Goal: Task Accomplishment & Management: Use online tool/utility

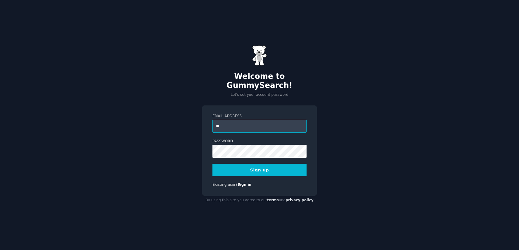
type input "**********"
click at [230, 166] on button "Sign up" at bounding box center [260, 170] width 94 height 12
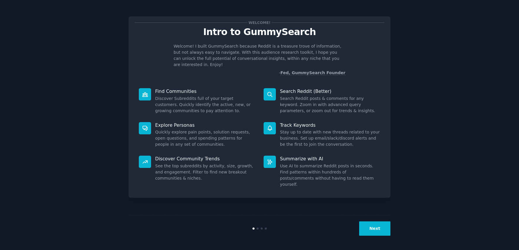
click at [376, 234] on button "Next" at bounding box center [374, 229] width 31 height 14
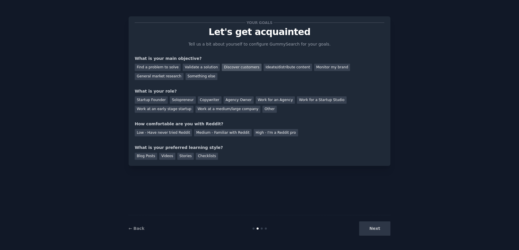
click at [232, 70] on div "Discover customers" at bounding box center [241, 67] width 39 height 7
click at [236, 102] on div "Agency Owner" at bounding box center [239, 100] width 30 height 7
click at [152, 99] on div "Startup Founder" at bounding box center [151, 100] width 33 height 7
click at [238, 101] on div "Agency Owner" at bounding box center [239, 100] width 30 height 7
click at [184, 132] on div "Low - Have never tried Reddit" at bounding box center [163, 132] width 57 height 7
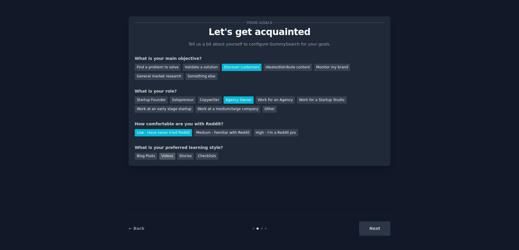
click at [170, 156] on div "Videos" at bounding box center [167, 156] width 16 height 7
click at [387, 234] on button "Next" at bounding box center [374, 229] width 31 height 14
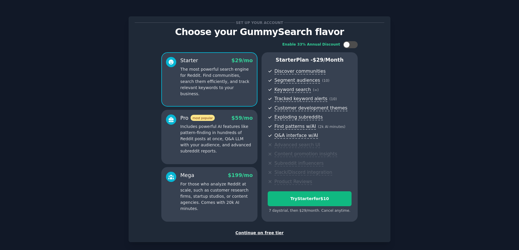
click at [252, 232] on div "Continue on free tier" at bounding box center [260, 233] width 250 height 6
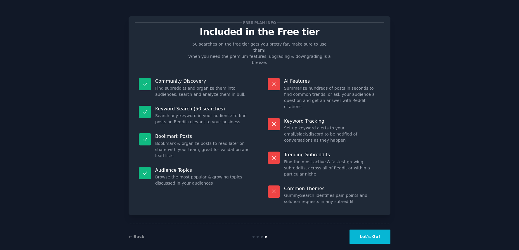
click at [384, 230] on button "Let's Go!" at bounding box center [370, 237] width 41 height 14
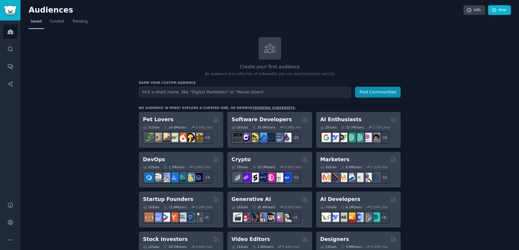
click at [221, 88] on input "text" at bounding box center [245, 92] width 212 height 11
type input "c"
type input "travelers to [GEOGRAPHIC_DATA]"
click at [355, 87] on button "Find Communities" at bounding box center [378, 92] width 46 height 11
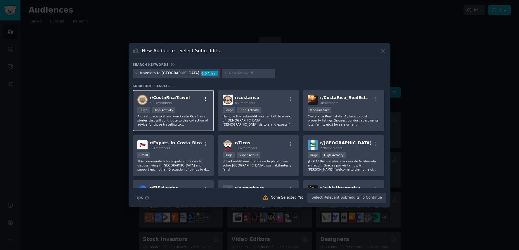
click at [206, 98] on icon "button" at bounding box center [205, 99] width 5 height 5
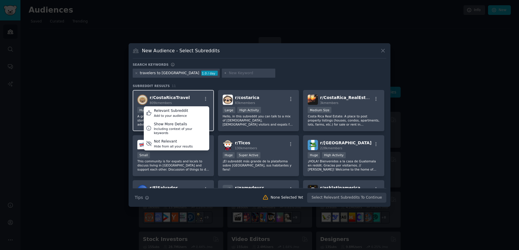
click at [194, 103] on div "r/ CostaRicaTravel 809k members Relevant Subreddit Add to your audience Show Mo…" at bounding box center [173, 100] width 72 height 10
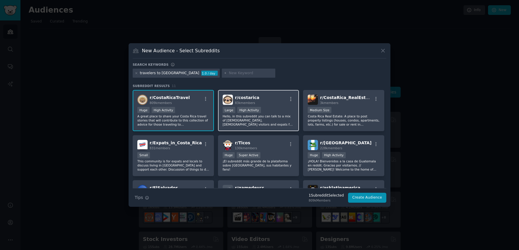
click at [273, 109] on div ">= 80th percentile for submissions / day Large High Activity" at bounding box center [259, 110] width 72 height 7
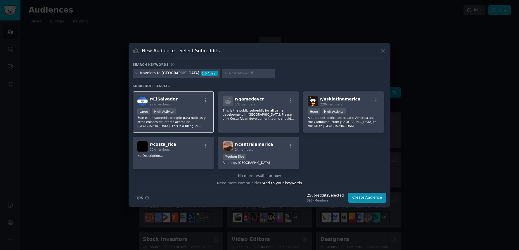
scroll to position [90, 0]
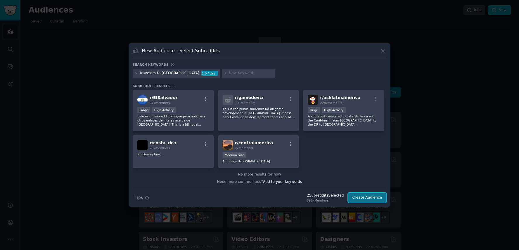
click at [366, 200] on button "Create Audience" at bounding box center [367, 198] width 39 height 10
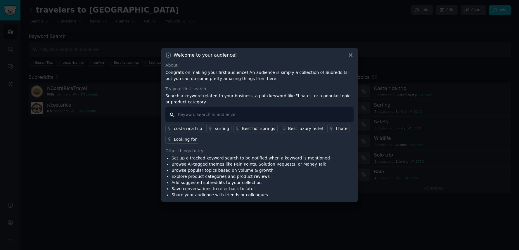
click at [221, 109] on input "text" at bounding box center [260, 114] width 188 height 15
click at [187, 130] on div "costa rica trip" at bounding box center [188, 129] width 28 height 6
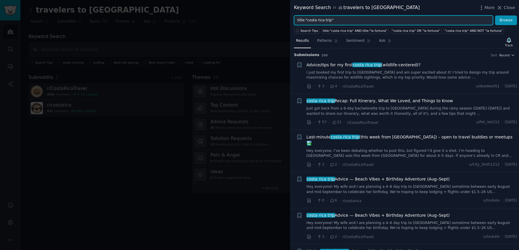
click at [325, 19] on input "title:"costa rica trip"" at bounding box center [393, 20] width 199 height 10
click at [335, 21] on input "title:"costa rica ≠≠≠"" at bounding box center [393, 20] width 199 height 10
type input "t"
click at [495, 15] on button "Browse" at bounding box center [506, 20] width 22 height 10
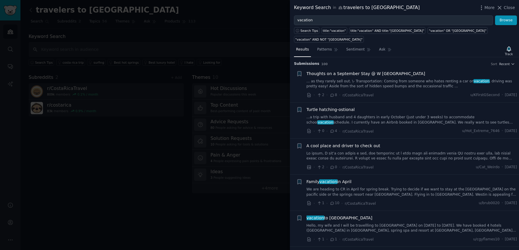
click at [410, 187] on link "We are heading to CR in April for spring break. Trying to decide if we want to …" at bounding box center [412, 192] width 211 height 10
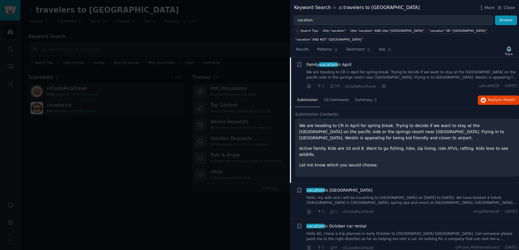
scroll to position [118, 0]
click at [389, 195] on link "Hello, my wife and I will be travellling to [GEOGRAPHIC_DATA] on [DATE] to [DAT…" at bounding box center [412, 200] width 211 height 10
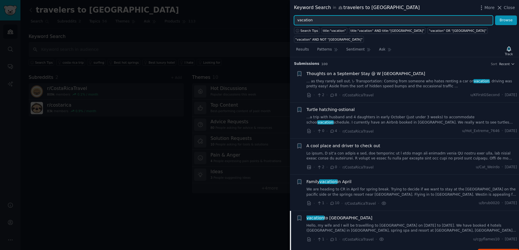
click at [303, 21] on input "vacation" at bounding box center [393, 20] width 199 height 10
click at [495, 15] on button "Browse" at bounding box center [506, 20] width 22 height 10
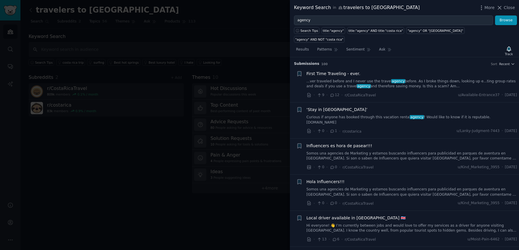
click at [437, 79] on link "...ver traveled before and I never use the travel agency before. As I broke thi…" at bounding box center [412, 84] width 211 height 10
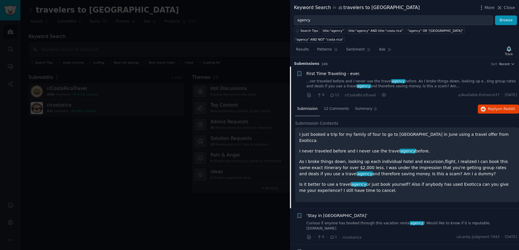
scroll to position [9, 0]
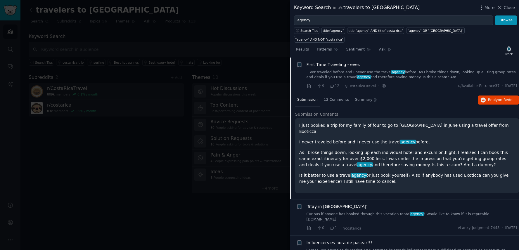
click at [418, 150] on p "As I broke things down, looking up each individual hotel and excursion,flight, …" at bounding box center [407, 159] width 216 height 18
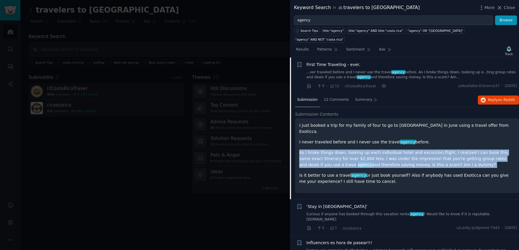
click at [454, 151] on p "As I broke things down, looking up each individual hotel and excursion,flight, …" at bounding box center [407, 159] width 216 height 18
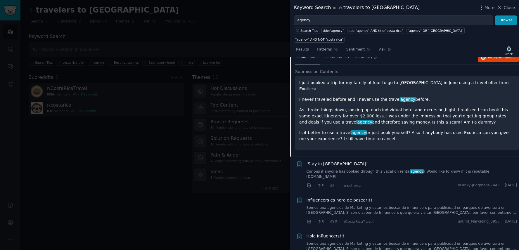
scroll to position [59, 0]
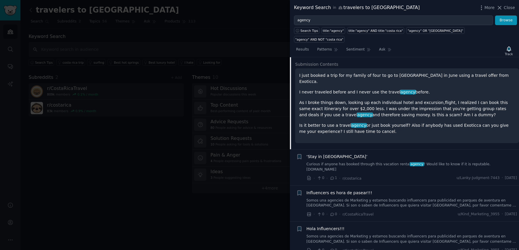
click at [386, 198] on link "Somos una agencies de Marketing y estamos buscando influencers para publicidad …" at bounding box center [412, 203] width 211 height 10
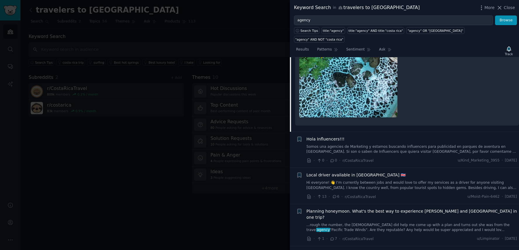
scroll to position [299, 0]
click at [371, 222] on link "...rough the number, the [DEMOGRAPHIC_DATA] did help me come up with a plan and…" at bounding box center [412, 227] width 211 height 10
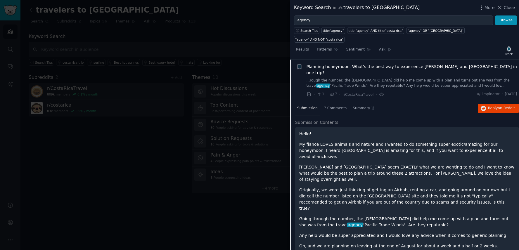
scroll to position [185, 0]
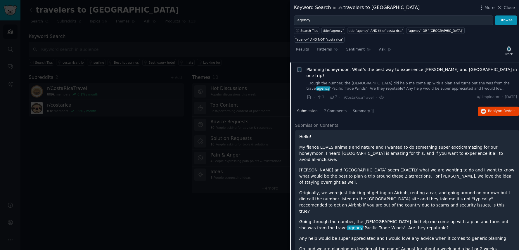
click at [377, 219] on p "Going through the number, the [DEMOGRAPHIC_DATA] did help me come up with a pla…" at bounding box center [407, 225] width 216 height 12
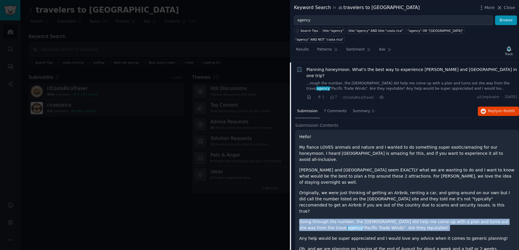
click at [395, 219] on p "Going through the number, the [DEMOGRAPHIC_DATA] did help me come up with a pla…" at bounding box center [407, 225] width 216 height 12
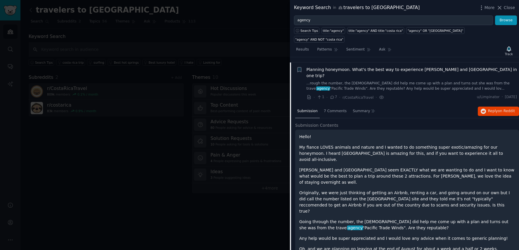
click at [392, 236] on p "Any help would be super appreciated and I would love any advice when it comes t…" at bounding box center [407, 239] width 216 height 6
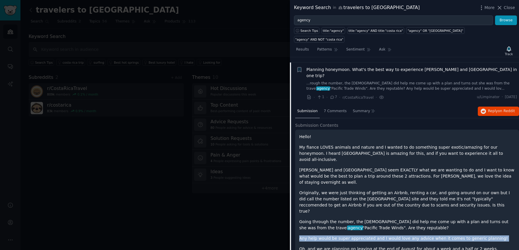
click at [371, 246] on p "Oh, and we are planning on leaving at the end of August for about a week and a …" at bounding box center [407, 249] width 216 height 6
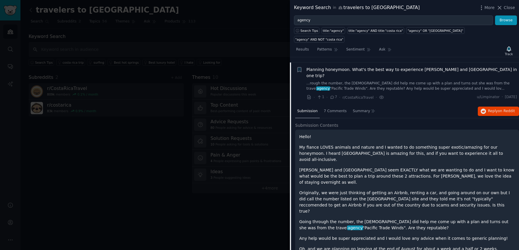
click at [371, 246] on p "Oh, and we are planning on leaving at the end of August for about a week and a …" at bounding box center [407, 249] width 216 height 6
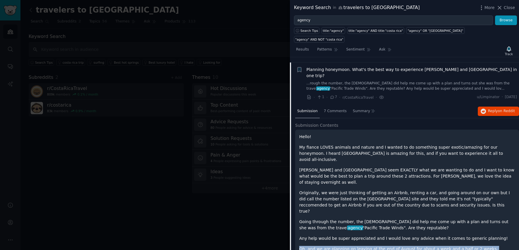
click at [356, 190] on p "Originally, we were just thinking of getting an Airbnb, renting a car, and goin…" at bounding box center [407, 202] width 216 height 25
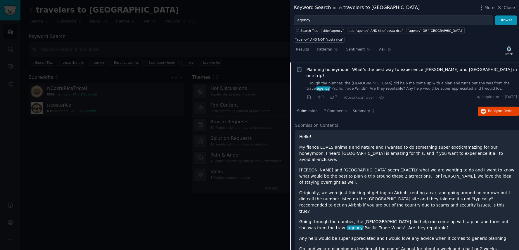
click at [356, 190] on p "Originally, we were just thinking of getting an Airbnb, renting a car, and goin…" at bounding box center [407, 202] width 216 height 25
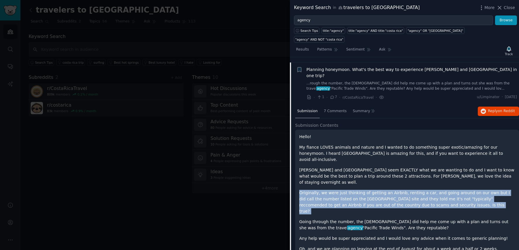
click at [362, 167] on p "[PERSON_NAME] and [GEOGRAPHIC_DATA] seem EXACTLY what we are wanting to do and …" at bounding box center [407, 176] width 216 height 18
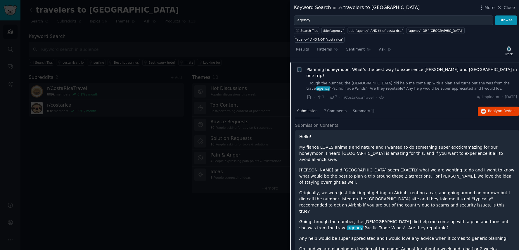
click at [362, 167] on p "[PERSON_NAME] and [GEOGRAPHIC_DATA] seem EXACTLY what we are wanting to do and …" at bounding box center [407, 176] width 216 height 18
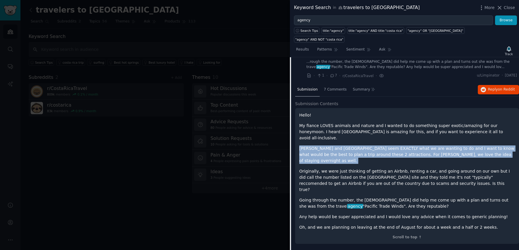
scroll to position [287, 0]
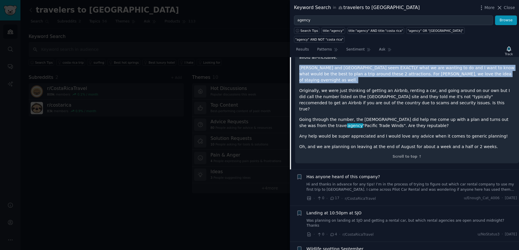
click at [361, 182] on link "Hi and thanks in advance for any tips! I’m in the process of trying to figure o…" at bounding box center [412, 187] width 211 height 10
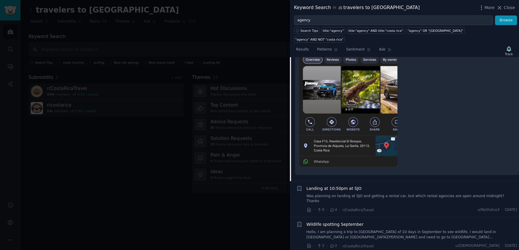
scroll to position [451, 0]
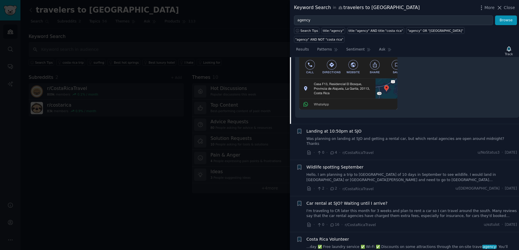
click at [353, 173] on link "Hello, I am planning a trip to [GEOGRAPHIC_DATA] of 10 days in September to see…" at bounding box center [412, 178] width 211 height 10
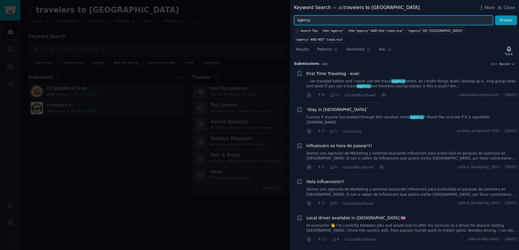
click at [317, 18] on input "agency" at bounding box center [393, 20] width 199 height 10
click at [495, 15] on button "Browse" at bounding box center [506, 20] width 22 height 10
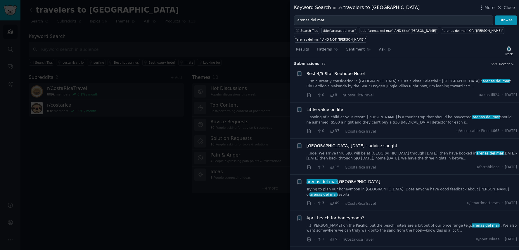
click at [388, 152] on link "...nge. We arrive thru SJO, will be at [GEOGRAPHIC_DATA] through [DATE], then h…" at bounding box center [412, 156] width 211 height 10
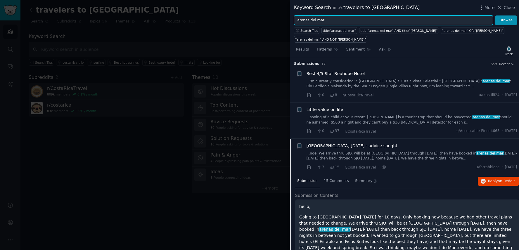
click at [316, 20] on input "arenas del mar" at bounding box center [393, 20] width 199 height 10
click at [495, 15] on button "Browse" at bounding box center [506, 20] width 22 height 10
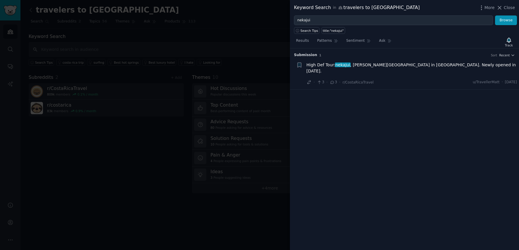
click at [389, 68] on div "High Def Tour: nekajui , [PERSON_NAME][GEOGRAPHIC_DATA] in [GEOGRAPHIC_DATA]. N…" at bounding box center [412, 69] width 211 height 14
click at [390, 64] on span "High Def Tour: nekajui , [PERSON_NAME][GEOGRAPHIC_DATA] in [GEOGRAPHIC_DATA]. N…" at bounding box center [412, 68] width 211 height 12
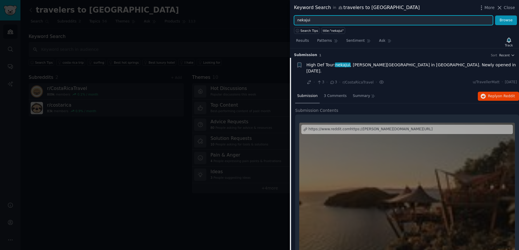
click at [312, 22] on input "nekajui" at bounding box center [393, 20] width 199 height 10
type input "nayara"
click at [495, 15] on button "Browse" at bounding box center [506, 20] width 22 height 10
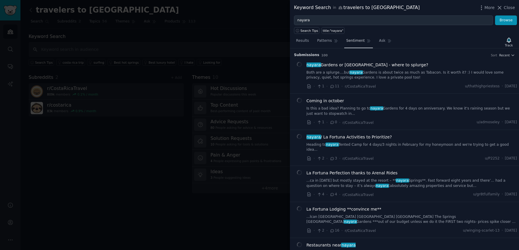
click at [358, 45] on link "Sentiment" at bounding box center [358, 42] width 29 height 12
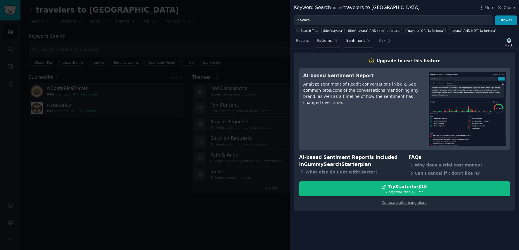
click at [332, 44] on link "Patterns" at bounding box center [327, 42] width 25 height 12
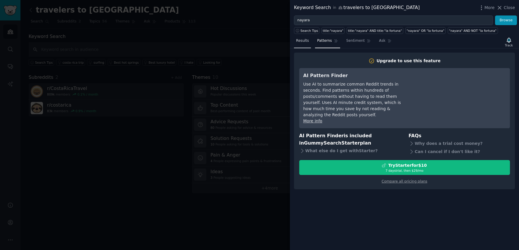
click at [306, 41] on span "Results" at bounding box center [302, 40] width 13 height 5
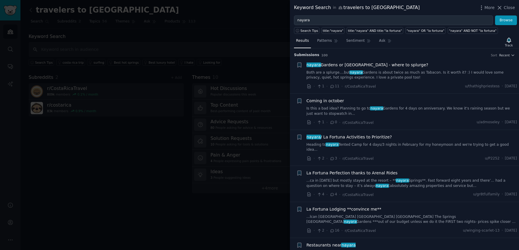
click at [397, 75] on link "Both are a splurge....but [GEOGRAPHIC_DATA] is about twice as much as Tabacon. …" at bounding box center [412, 75] width 211 height 10
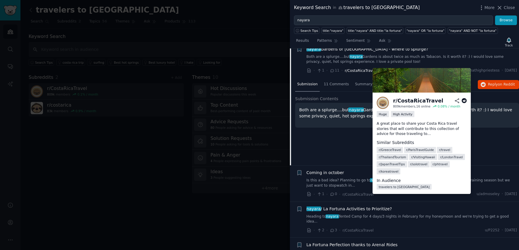
scroll to position [17, 0]
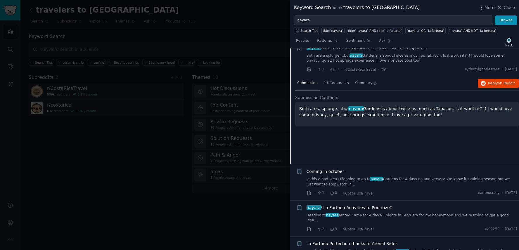
click at [358, 179] on link "Is this a bad idea? Planning to go to [GEOGRAPHIC_DATA] for 4 days on anniversa…" at bounding box center [412, 182] width 211 height 10
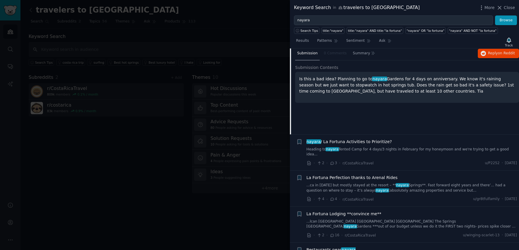
scroll to position [88, 0]
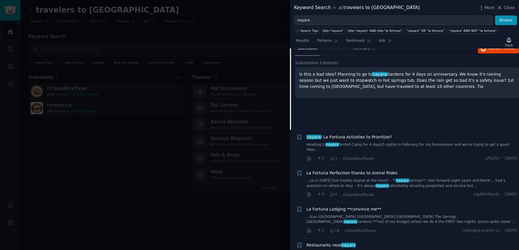
click at [392, 186] on div "La Fortuna Perfection thanks to Arenal Rides ...ca in [DATE] but mostly stayed …" at bounding box center [412, 184] width 211 height 28
click at [397, 179] on span "nayara" at bounding box center [402, 181] width 13 height 4
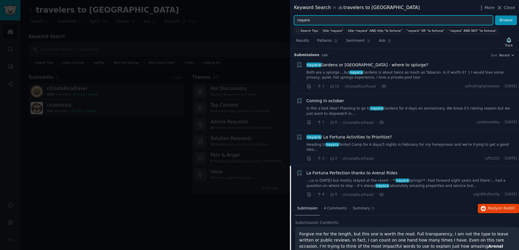
click at [312, 19] on input "nayara" at bounding box center [393, 20] width 199 height 10
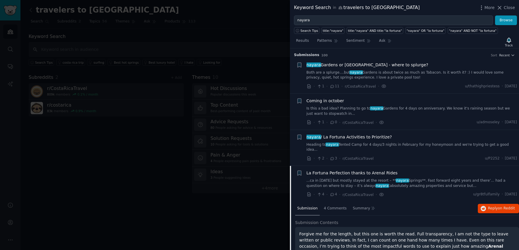
click at [204, 34] on div at bounding box center [259, 125] width 519 height 250
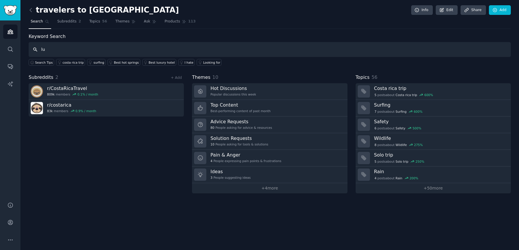
type input "lux"
click at [13, 34] on icon "Sidebar" at bounding box center [10, 32] width 5 height 4
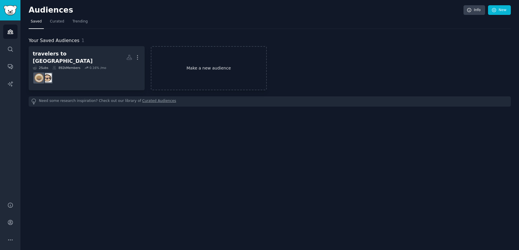
click at [210, 65] on link "Make a new audience" at bounding box center [209, 68] width 116 height 44
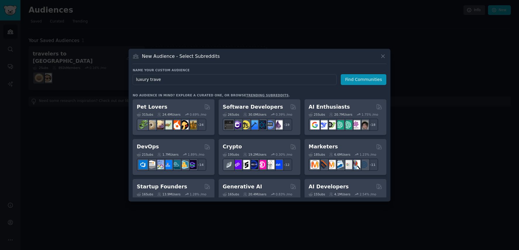
type input "luxury travel"
click at [364, 81] on button "Find Communities" at bounding box center [364, 79] width 46 height 11
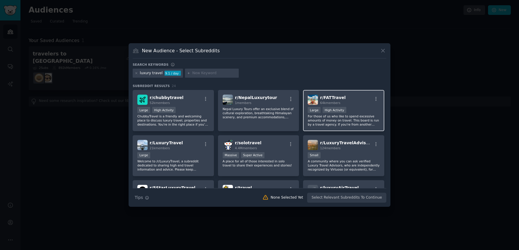
click at [349, 123] on p "For those of us who like to spend excessive amounts of money on travel. This bo…" at bounding box center [344, 120] width 72 height 12
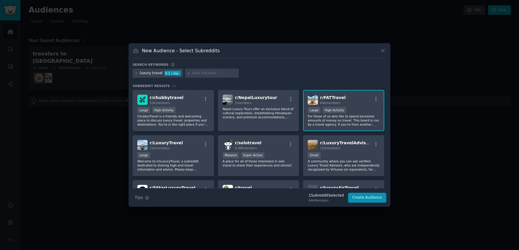
click at [349, 123] on p "For those of us who like to spend excessive amounts of money on travel. This bo…" at bounding box center [344, 120] width 72 height 12
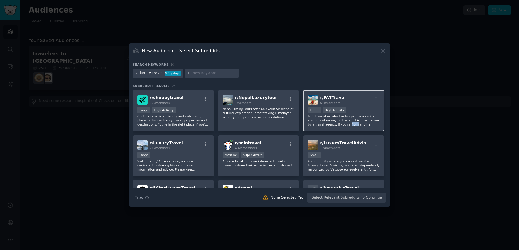
click at [349, 123] on p "For those of us who like to spend excessive amounts of money on travel. This bo…" at bounding box center [344, 120] width 72 height 12
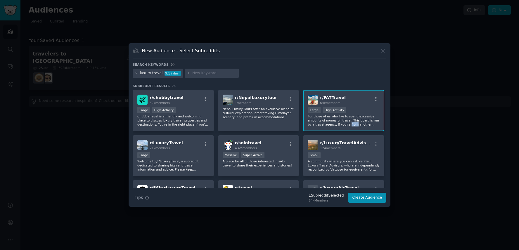
click at [374, 97] on icon "button" at bounding box center [376, 99] width 5 height 5
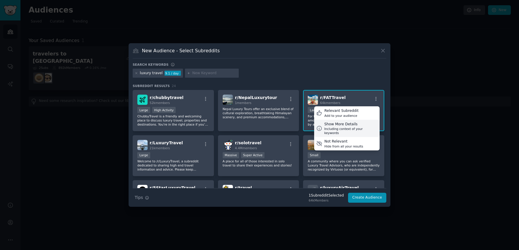
click at [359, 123] on div "Show More Details" at bounding box center [351, 124] width 53 height 5
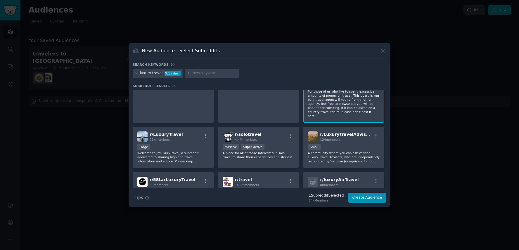
scroll to position [49, 0]
click at [374, 133] on icon "button" at bounding box center [376, 135] width 5 height 5
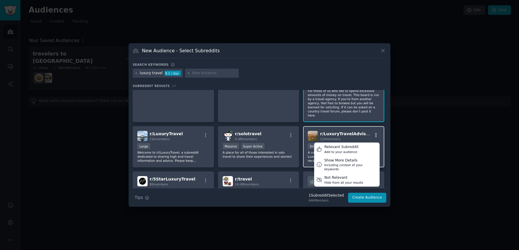
click at [374, 133] on icon "button" at bounding box center [376, 135] width 5 height 5
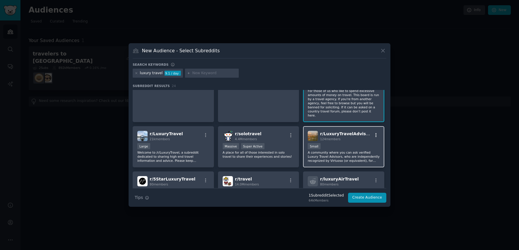
click at [374, 133] on icon "button" at bounding box center [376, 135] width 5 height 5
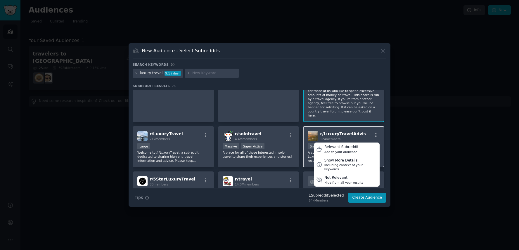
click at [374, 133] on icon "button" at bounding box center [376, 135] width 5 height 5
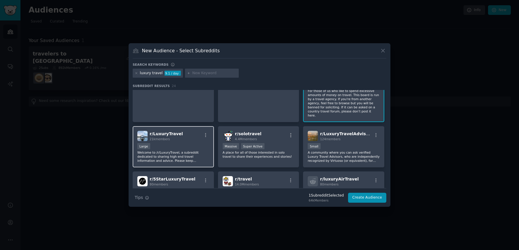
scroll to position [86, 0]
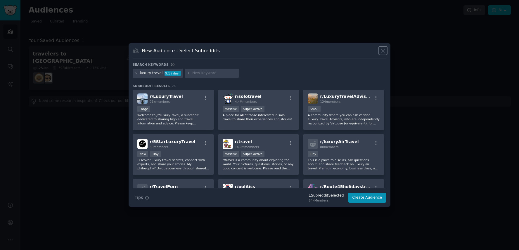
click at [380, 49] on button at bounding box center [383, 50] width 7 height 7
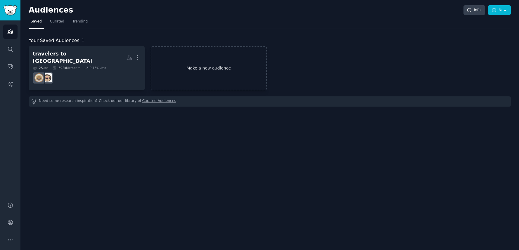
click at [220, 68] on link "Make a new audience" at bounding box center [209, 68] width 116 height 44
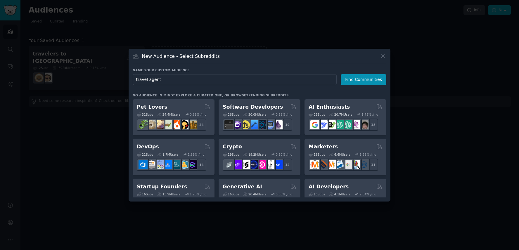
type input "travel agents"
click button "Find Communities" at bounding box center [364, 79] width 46 height 11
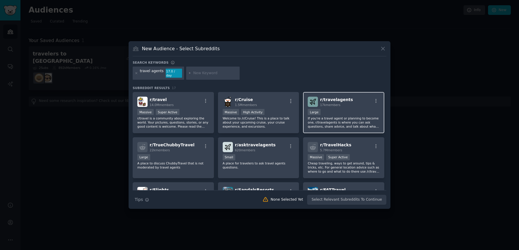
click at [377, 97] on div "r/ travelagents 17k members" at bounding box center [344, 102] width 72 height 10
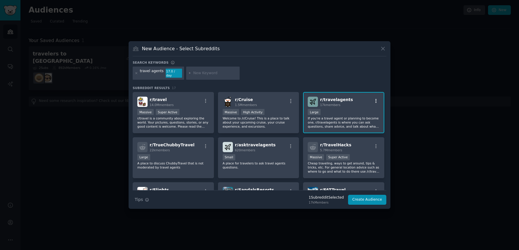
click at [375, 100] on icon "button" at bounding box center [376, 101] width 5 height 5
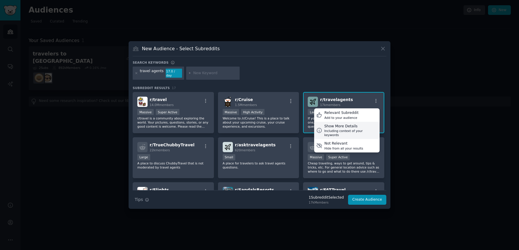
click at [349, 125] on div "Show More Details" at bounding box center [351, 126] width 53 height 5
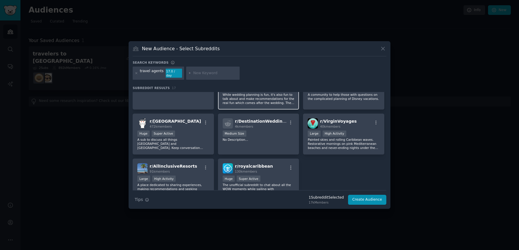
scroll to position [208, 0]
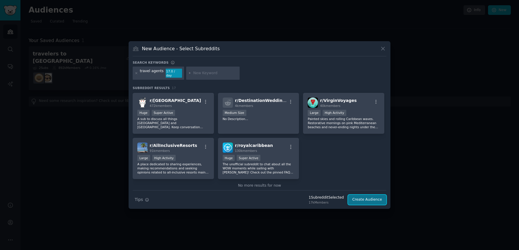
click at [361, 195] on button "Create Audience" at bounding box center [367, 200] width 39 height 10
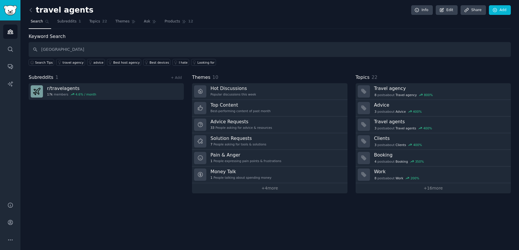
type input "[GEOGRAPHIC_DATA]"
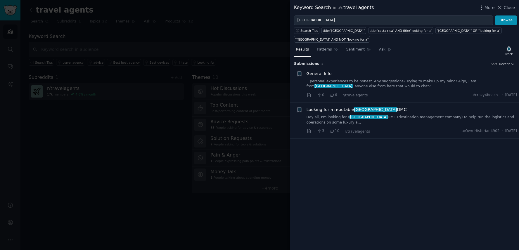
click at [400, 121] on link "Hey all, I'm looking for a costa rica DMC (destination management company) to h…" at bounding box center [412, 120] width 211 height 10
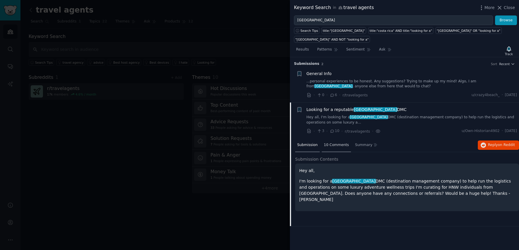
click at [337, 144] on span "10 Comments" at bounding box center [336, 145] width 25 height 5
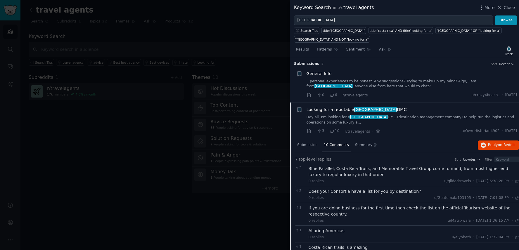
click at [344, 121] on link "Hey all, I'm looking for a costa rica DMC (destination management company) to h…" at bounding box center [412, 120] width 211 height 10
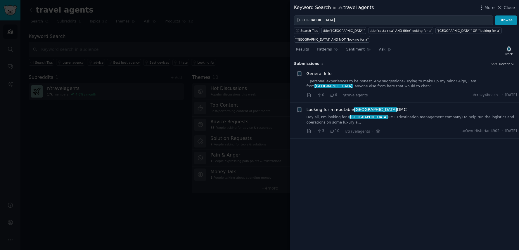
click at [335, 120] on link "Hey all, I'm looking for a costa rica DMC (destination management company) to h…" at bounding box center [412, 120] width 211 height 10
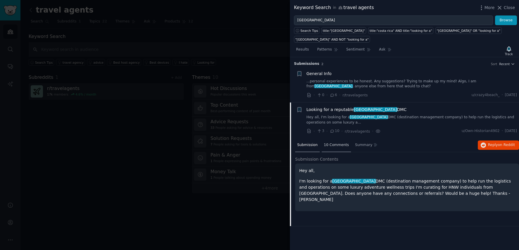
click at [331, 141] on div "10 Comments" at bounding box center [336, 146] width 29 height 14
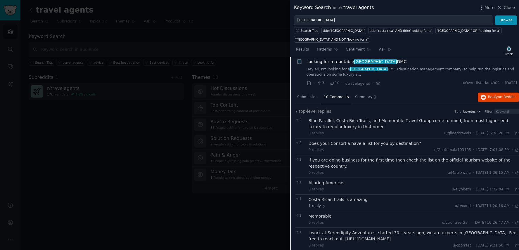
scroll to position [49, 0]
click at [323, 204] on icon at bounding box center [324, 206] width 4 height 4
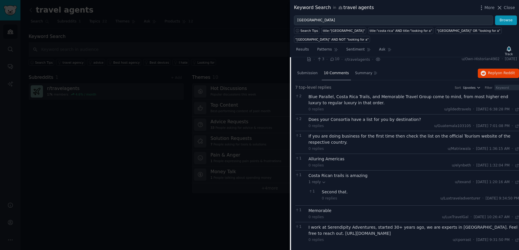
scroll to position [73, 0]
click at [448, 230] on div "I work at Serendipity Adventures, started 30+ years ago, we are experts in [GEO…" at bounding box center [414, 230] width 211 height 12
click at [370, 233] on div "I work at Serendipity Adventures, started 30+ years ago, we are experts in [GEO…" at bounding box center [414, 230] width 211 height 12
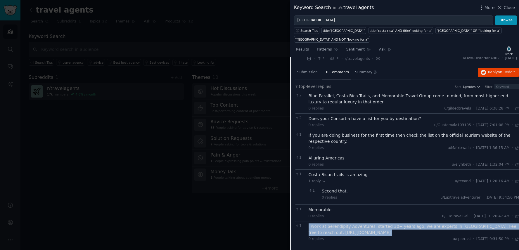
click at [370, 233] on div "I work at Serendipity Adventures, started 30+ years ago, we are experts in [GEO…" at bounding box center [414, 230] width 211 height 12
click at [381, 233] on div "I work at Serendipity Adventures, started 30+ years ago, we are experts in [GEO…" at bounding box center [414, 230] width 211 height 12
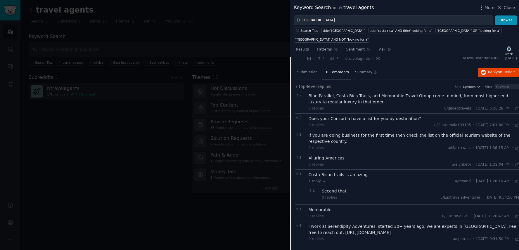
drag, startPoint x: 387, startPoint y: 234, endPoint x: 309, endPoint y: 232, distance: 78.4
click at [309, 232] on div "I work at Serendipity Adventures, started 30+ years ago, we are experts in [GEO…" at bounding box center [414, 230] width 211 height 12
copy div "[URL][DOMAIN_NAME]"
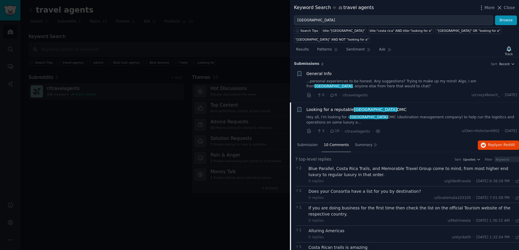
click at [400, 118] on link "Hey all, I'm looking for a costa rica DMC (destination management company) to h…" at bounding box center [412, 120] width 211 height 10
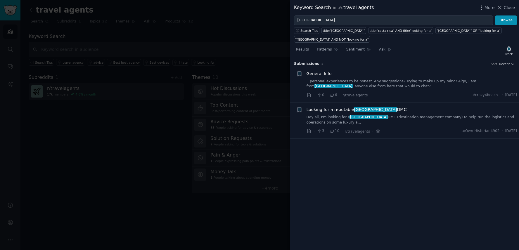
click at [371, 117] on link "Hey all, I'm looking for a costa rica DMC (destination management company) to h…" at bounding box center [412, 120] width 211 height 10
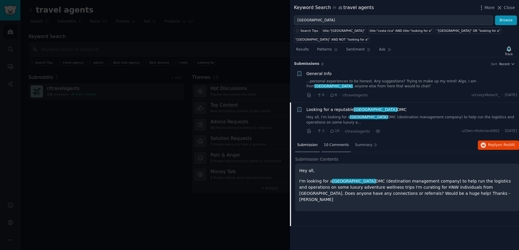
click at [332, 145] on span "10 Comments" at bounding box center [336, 145] width 25 height 5
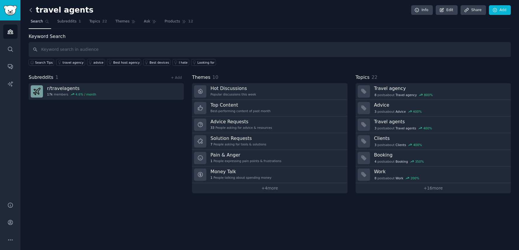
click at [30, 10] on icon at bounding box center [31, 10] width 2 height 4
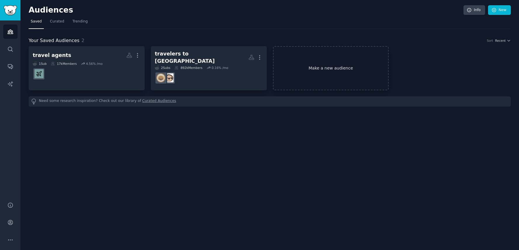
click at [347, 67] on link "Make a new audience" at bounding box center [331, 68] width 116 height 44
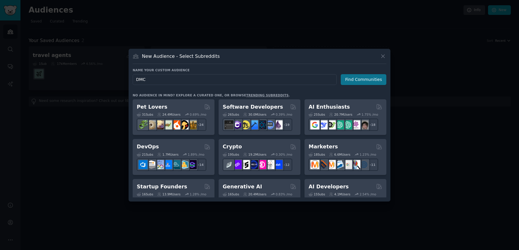
type input "DMC"
click at [358, 79] on button "Find Communities" at bounding box center [364, 79] width 46 height 11
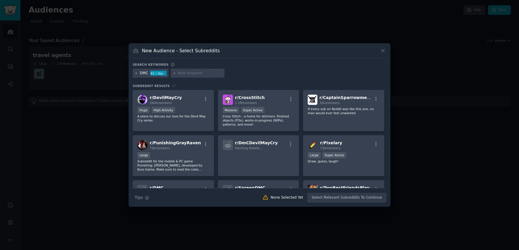
click at [137, 74] on icon at bounding box center [136, 73] width 3 height 3
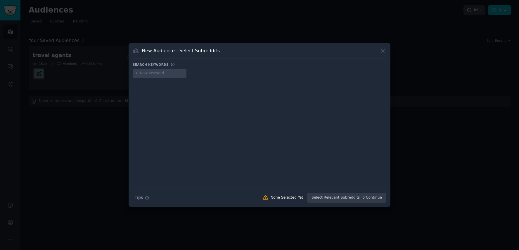
click at [146, 75] on input "text" at bounding box center [162, 73] width 44 height 5
type input "destination management"
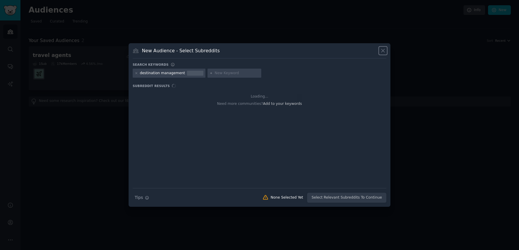
click at [381, 51] on icon at bounding box center [383, 51] width 6 height 6
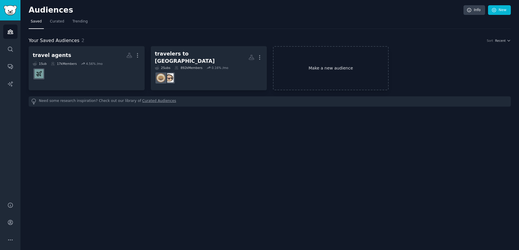
click at [316, 73] on link "Make a new audience" at bounding box center [331, 68] width 116 height 44
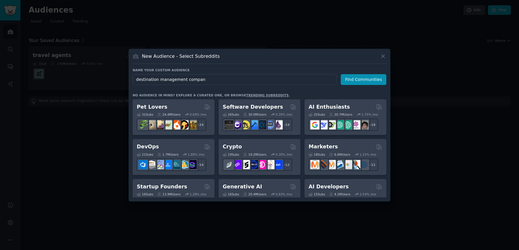
type input "destination management company"
click button "Find Communities" at bounding box center [364, 79] width 46 height 11
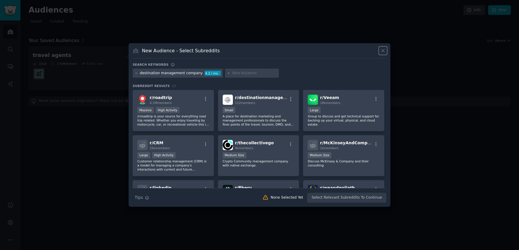
click at [385, 53] on icon at bounding box center [383, 51] width 6 height 6
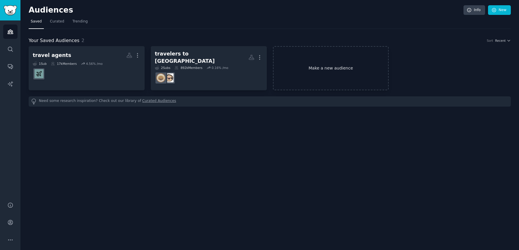
click at [349, 59] on link "Make a new audience" at bounding box center [331, 68] width 116 height 44
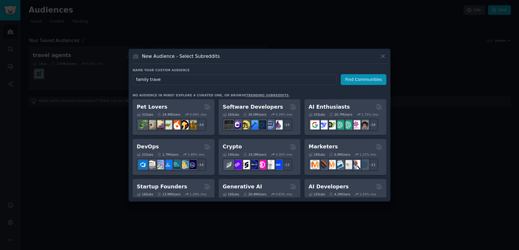
type input "family travel"
click button "Find Communities" at bounding box center [364, 79] width 46 height 11
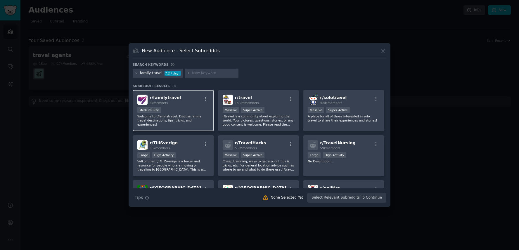
click at [201, 102] on div "r/ familytravel 4k members" at bounding box center [173, 100] width 72 height 10
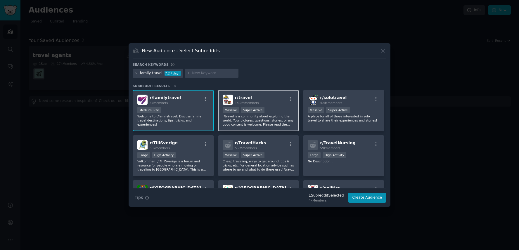
click at [260, 130] on div "r/ travel 14.0M members 1,000,000+ members Massive Super Active r/travel is a c…" at bounding box center [258, 110] width 81 height 41
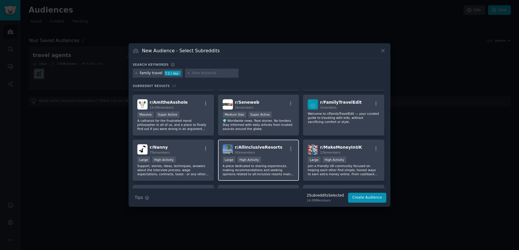
scroll to position [132, 0]
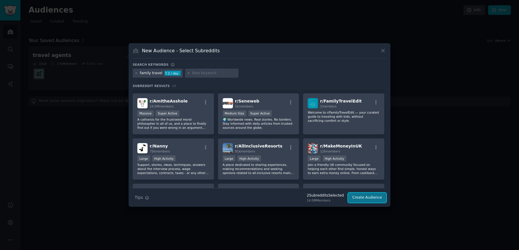
click at [370, 199] on button "Create Audience" at bounding box center [367, 198] width 39 height 10
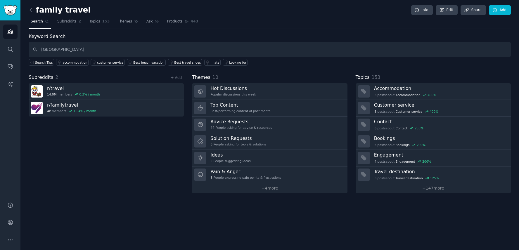
type input "[GEOGRAPHIC_DATA]"
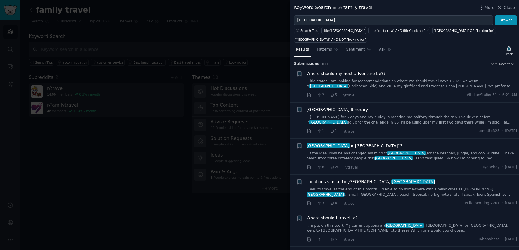
click at [385, 87] on link "...itle states I am looking for recommendations on where we should travel next.…" at bounding box center [412, 84] width 211 height 10
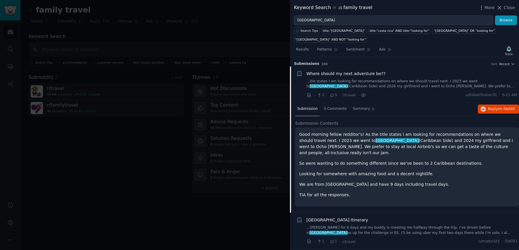
scroll to position [9, 0]
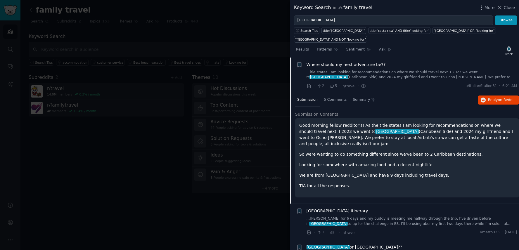
click at [388, 133] on p "Good morning fellow redditor's! As the title states I am looking for recommenda…" at bounding box center [407, 135] width 216 height 25
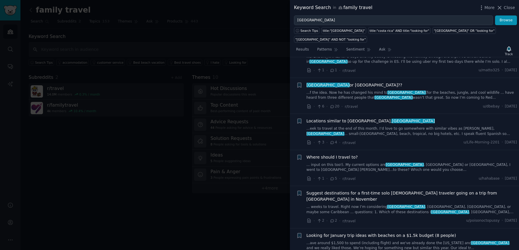
scroll to position [173, 0]
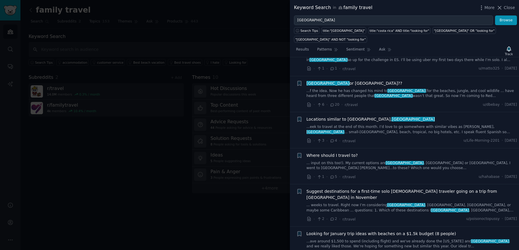
click at [392, 239] on link "...ave around $1,500 to spend (including flight) and we've already done the [US…" at bounding box center [412, 244] width 211 height 10
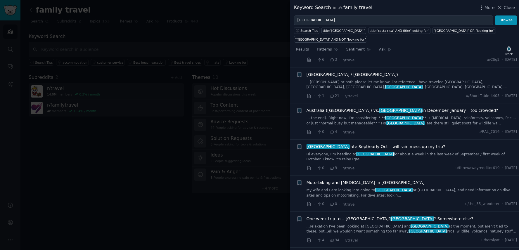
scroll to position [431, 0]
click at [208, 38] on div at bounding box center [259, 125] width 519 height 250
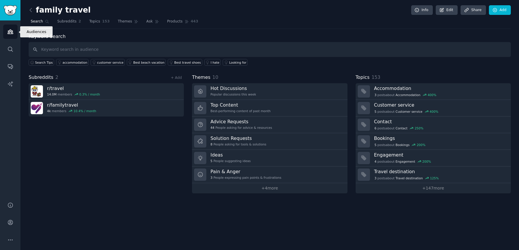
click at [8, 33] on icon "Sidebar" at bounding box center [10, 32] width 5 height 4
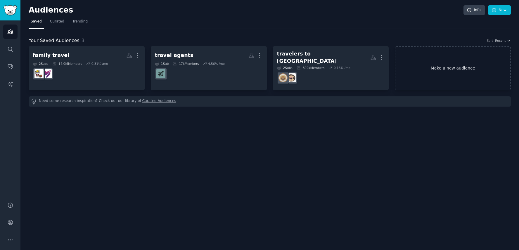
click at [444, 71] on link "Make a new audience" at bounding box center [453, 68] width 116 height 44
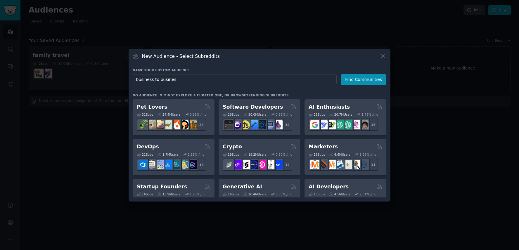
type input "business to business"
click button "Find Communities" at bounding box center [364, 79] width 46 height 11
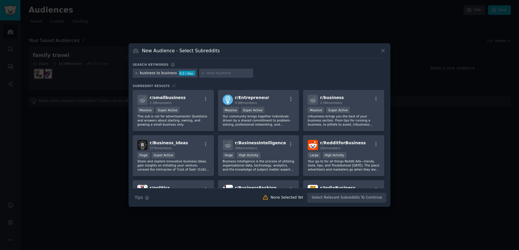
click at [135, 74] on icon at bounding box center [136, 73] width 3 height 3
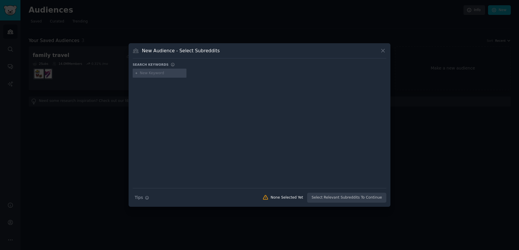
click at [143, 73] on input "text" at bounding box center [162, 73] width 44 height 5
type input "b2b"
click at [384, 52] on icon at bounding box center [383, 51] width 6 height 6
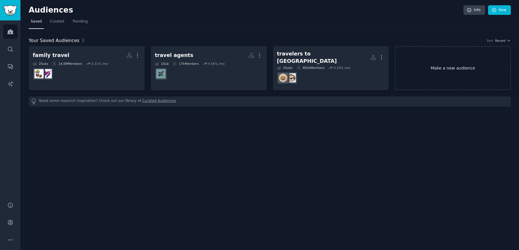
click at [470, 49] on link "Make a new audience" at bounding box center [453, 68] width 116 height 44
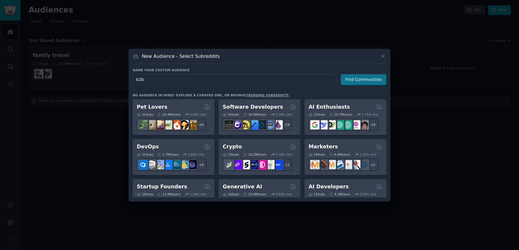
type input "b2b"
click at [362, 80] on button "Find Communities" at bounding box center [364, 79] width 46 height 11
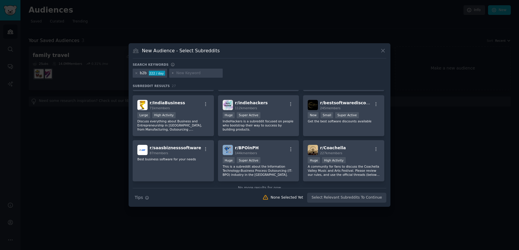
scroll to position [316, 0]
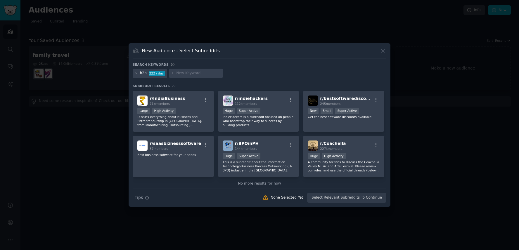
click at [264, 185] on div "No more results for now" at bounding box center [260, 183] width 254 height 5
click at [225, 185] on div "No more results for now" at bounding box center [260, 183] width 254 height 5
click at [382, 54] on icon at bounding box center [383, 51] width 6 height 6
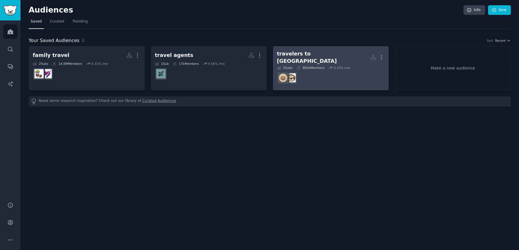
click at [338, 70] on dd "r/costarica" at bounding box center [331, 78] width 108 height 16
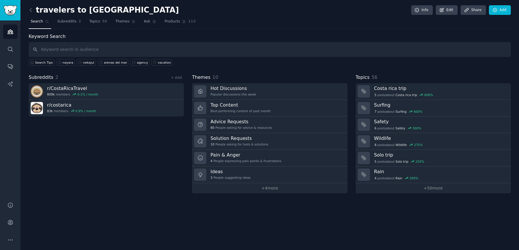
click at [349, 53] on input "text" at bounding box center [270, 49] width 483 height 15
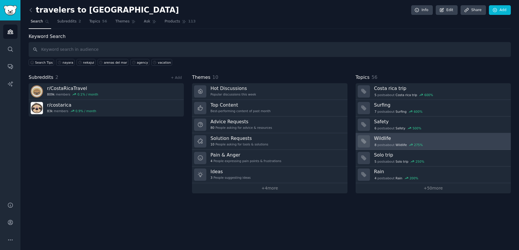
click at [407, 140] on h3 "Wildlife" at bounding box center [440, 138] width 133 height 6
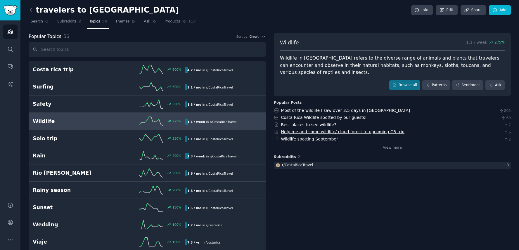
click at [352, 130] on link "Help me add some wildlife/ cloud forest to upcoming CR trip" at bounding box center [342, 132] width 123 height 5
click at [38, 20] on span "Search" at bounding box center [37, 21] width 12 height 5
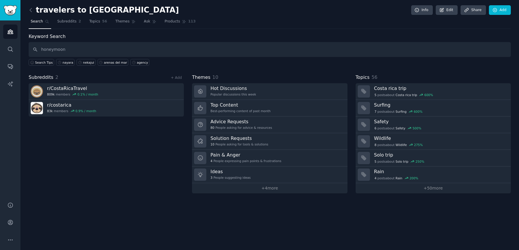
type input "honeymoon"
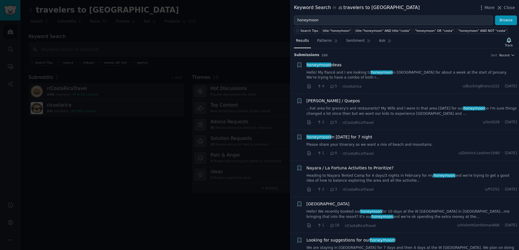
click at [411, 146] on link "Please share your itinerary as we want a mix of beach and mountains." at bounding box center [412, 144] width 211 height 5
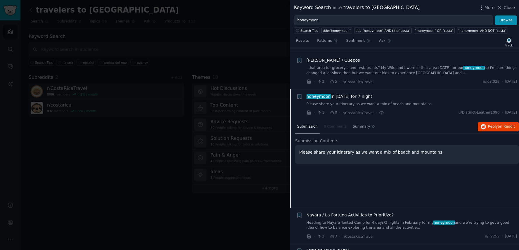
scroll to position [31, 0]
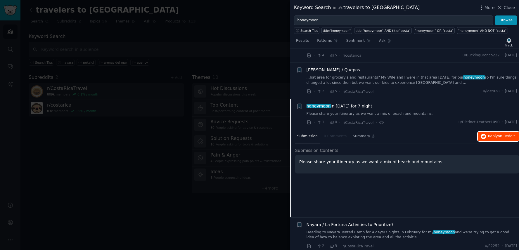
click at [488, 136] on span "Reply on Reddit" at bounding box center [501, 136] width 27 height 5
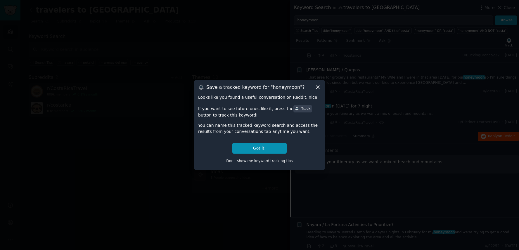
click at [317, 87] on icon at bounding box center [317, 87] width 3 height 3
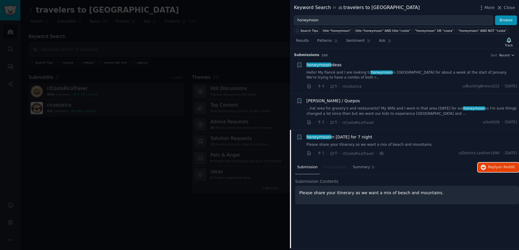
scroll to position [0, 0]
click at [365, 75] on link "Hello! My fiancé and I are looking to honeymoon in [GEOGRAPHIC_DATA] for about …" at bounding box center [412, 75] width 211 height 10
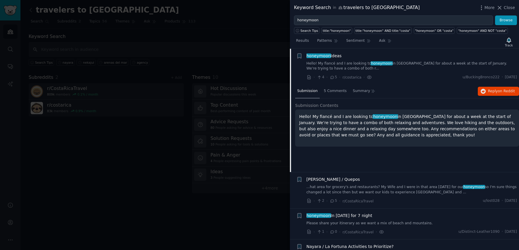
scroll to position [9, 0]
click at [505, 93] on span "on Reddit" at bounding box center [506, 91] width 17 height 4
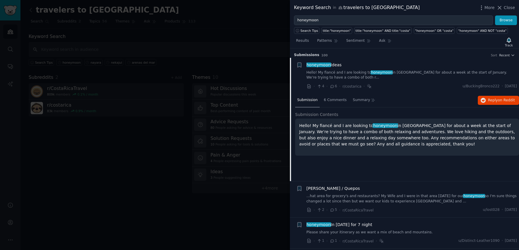
click at [226, 45] on div at bounding box center [259, 125] width 519 height 250
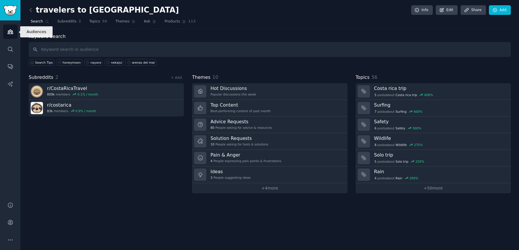
click at [12, 33] on icon "Sidebar" at bounding box center [10, 32] width 6 height 6
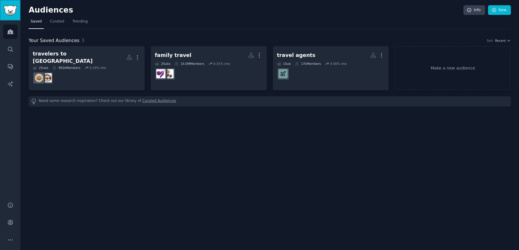
click at [13, 12] on img "Sidebar" at bounding box center [10, 10] width 13 height 10
